Goal: Task Accomplishment & Management: Use online tool/utility

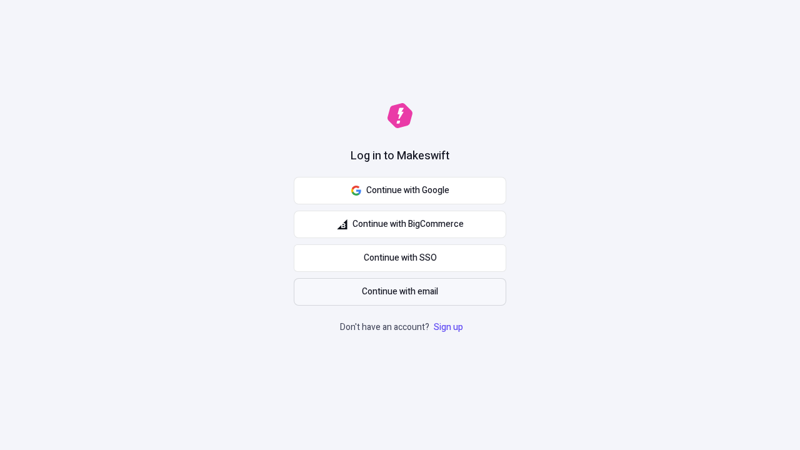
click at [400, 292] on span "Continue with email" at bounding box center [400, 292] width 76 height 14
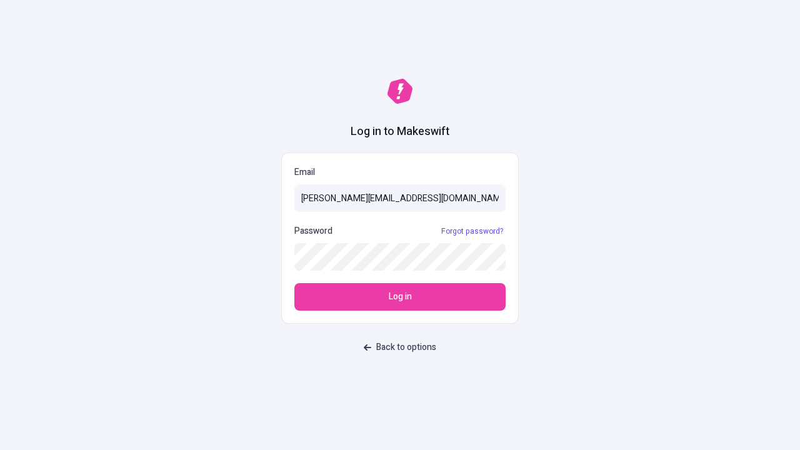
type input "sasha+test-ui@makeswift.com"
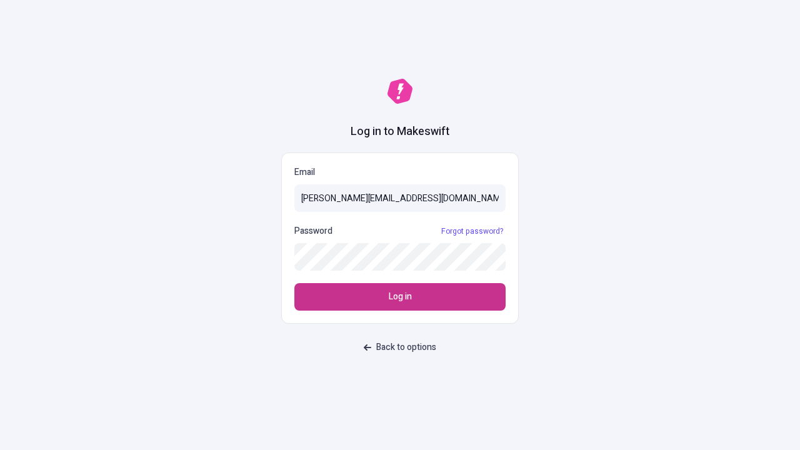
click at [400, 297] on span "Log in" at bounding box center [400, 297] width 23 height 14
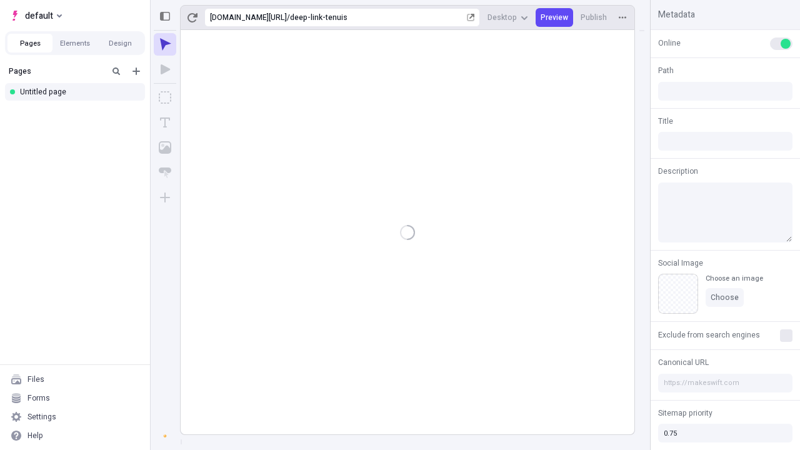
type input "/deep-link-tenuis"
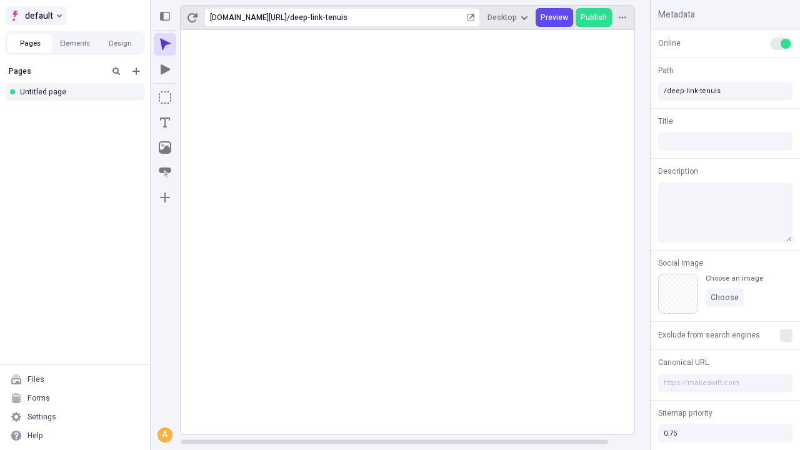
click at [35, 16] on span "default" at bounding box center [39, 15] width 28 height 15
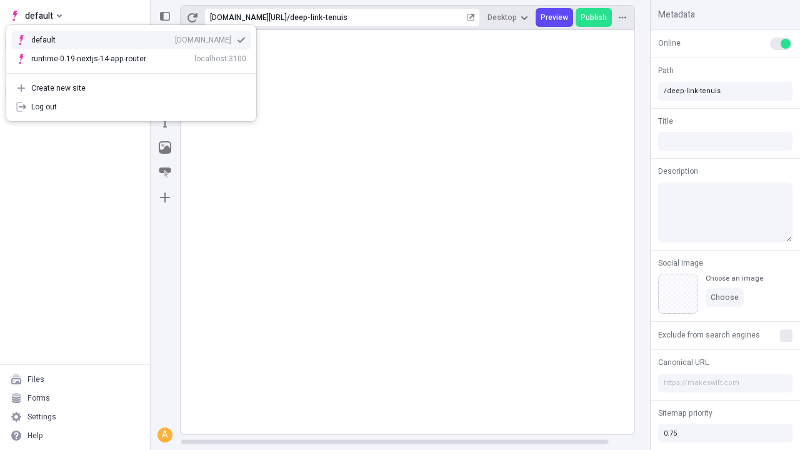
click at [175, 37] on div "qee9k4dy7d.staging.makeswift.site" at bounding box center [203, 40] width 56 height 10
click at [136, 71] on icon "Add new" at bounding box center [135, 70] width 7 height 7
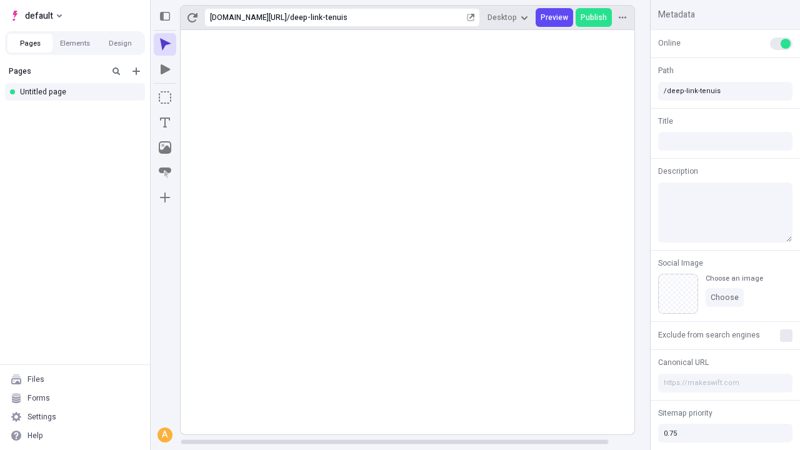
click at [79, 112] on div "Blank page" at bounding box center [79, 113] width 120 height 19
type input "/deep-link-mollitia"
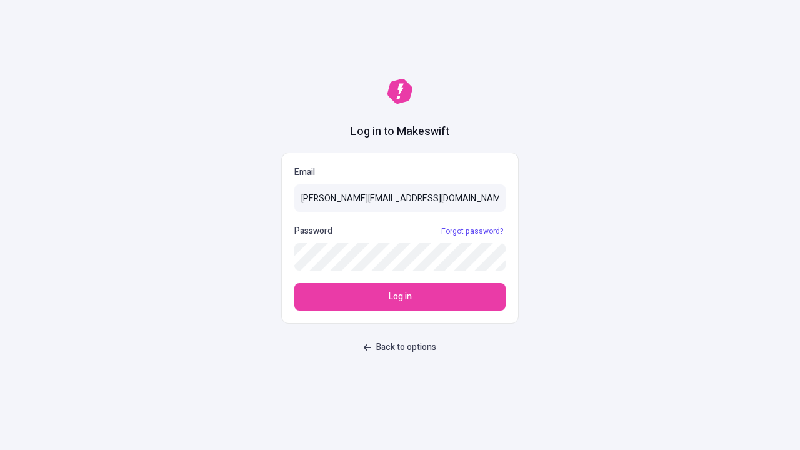
type input "[PERSON_NAME][EMAIL_ADDRESS][DOMAIN_NAME]"
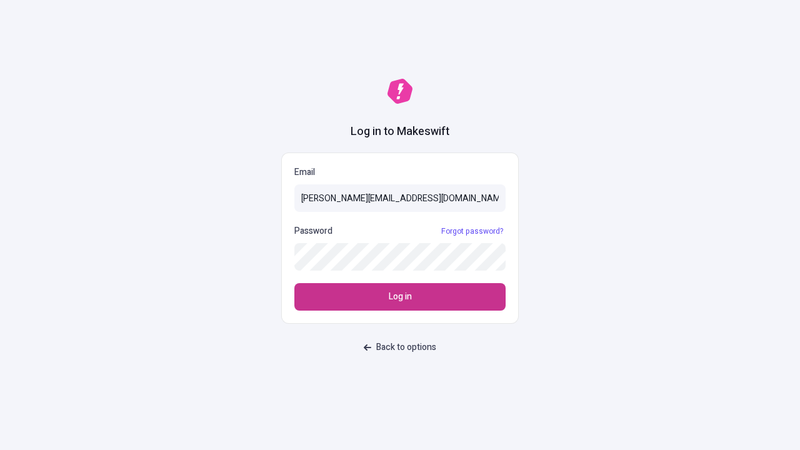
click at [400, 297] on span "Log in" at bounding box center [400, 297] width 23 height 14
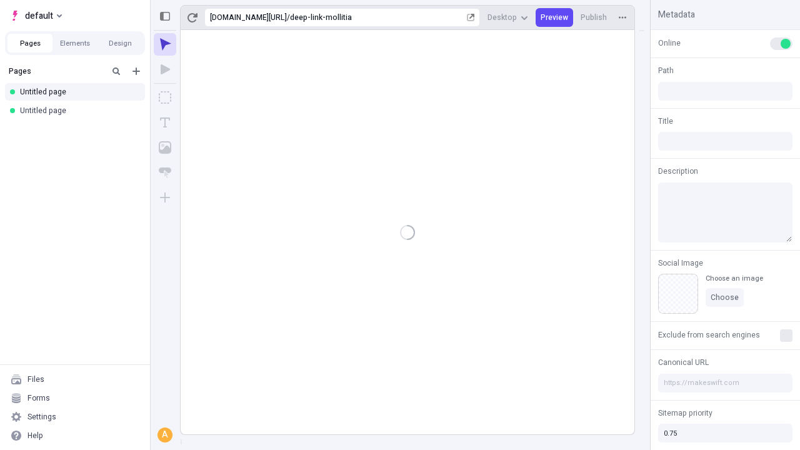
type input "/deep-link-mollitia"
